Goal: Task Accomplishment & Management: Manage account settings

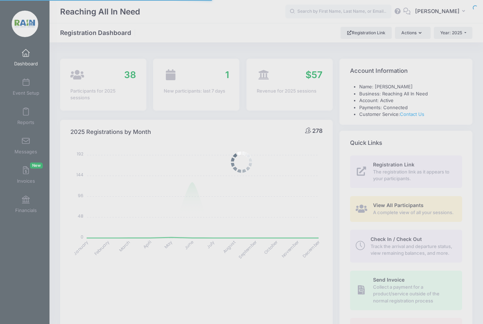
select select
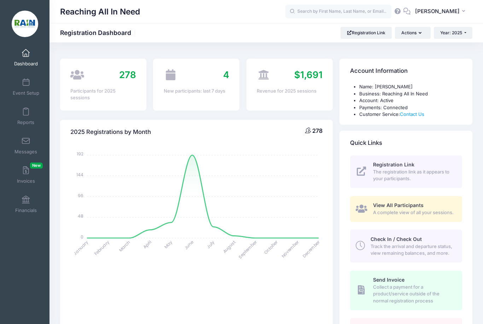
click at [77, 77] on icon at bounding box center [77, 74] width 14 height 11
click at [26, 86] on span at bounding box center [26, 83] width 0 height 8
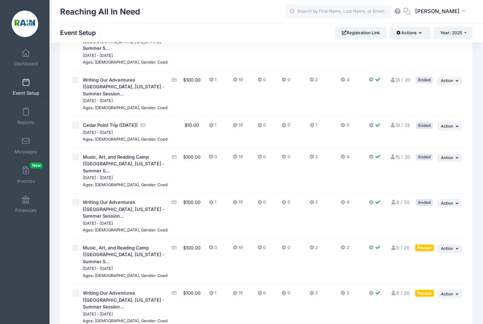
scroll to position [626, 0]
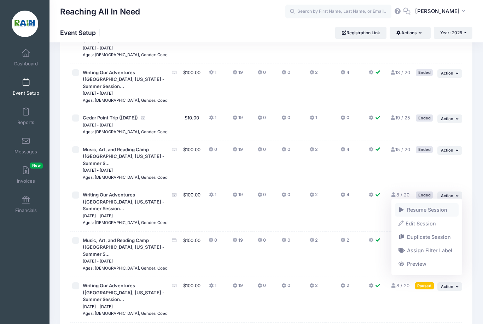
click at [442, 208] on link "Resume Session" at bounding box center [427, 209] width 64 height 13
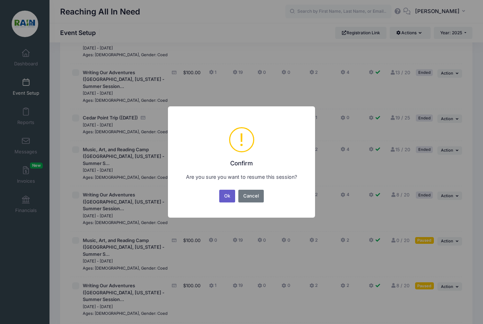
click at [230, 203] on button "Ok" at bounding box center [227, 196] width 16 height 13
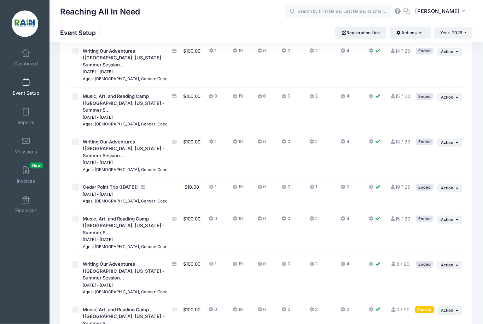
scroll to position [558, 0]
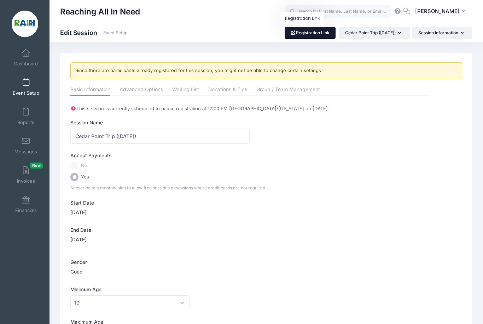
click at [302, 38] on link "Registration Link" at bounding box center [310, 33] width 51 height 12
click at [29, 86] on link "Event Setup" at bounding box center [26, 87] width 34 height 25
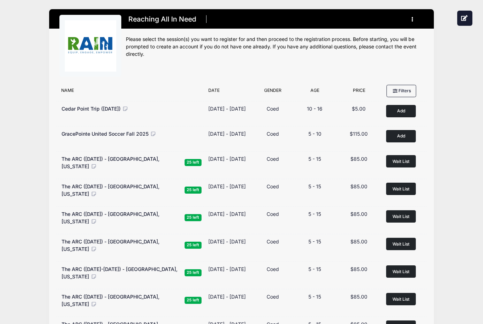
click at [0, 0] on html "Processing Request Please wait... Processing Request Please wait... Processing …" at bounding box center [241, 162] width 483 height 324
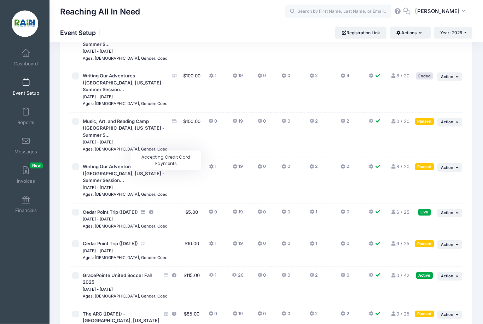
scroll to position [745, 0]
click at [449, 209] on button "... Action" at bounding box center [450, 213] width 25 height 8
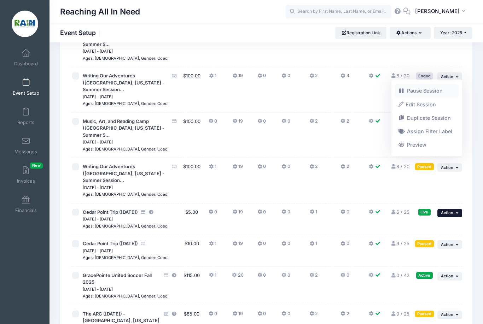
click at [437, 92] on link "Pause Session" at bounding box center [427, 90] width 64 height 13
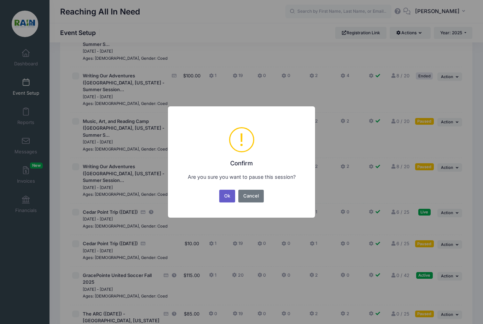
click at [228, 203] on button "Ok" at bounding box center [227, 196] width 16 height 13
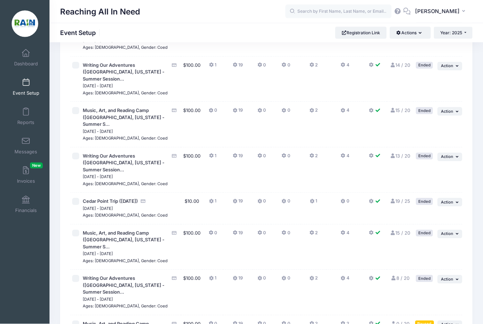
scroll to position [545, 0]
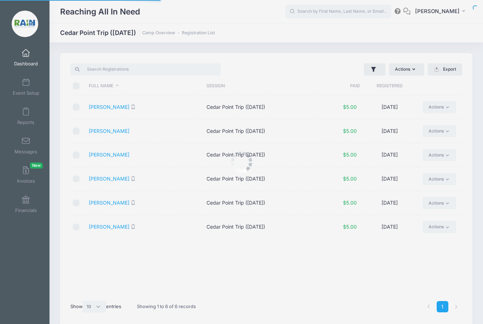
select select "10"
